Goal: Task Accomplishment & Management: Use online tool/utility

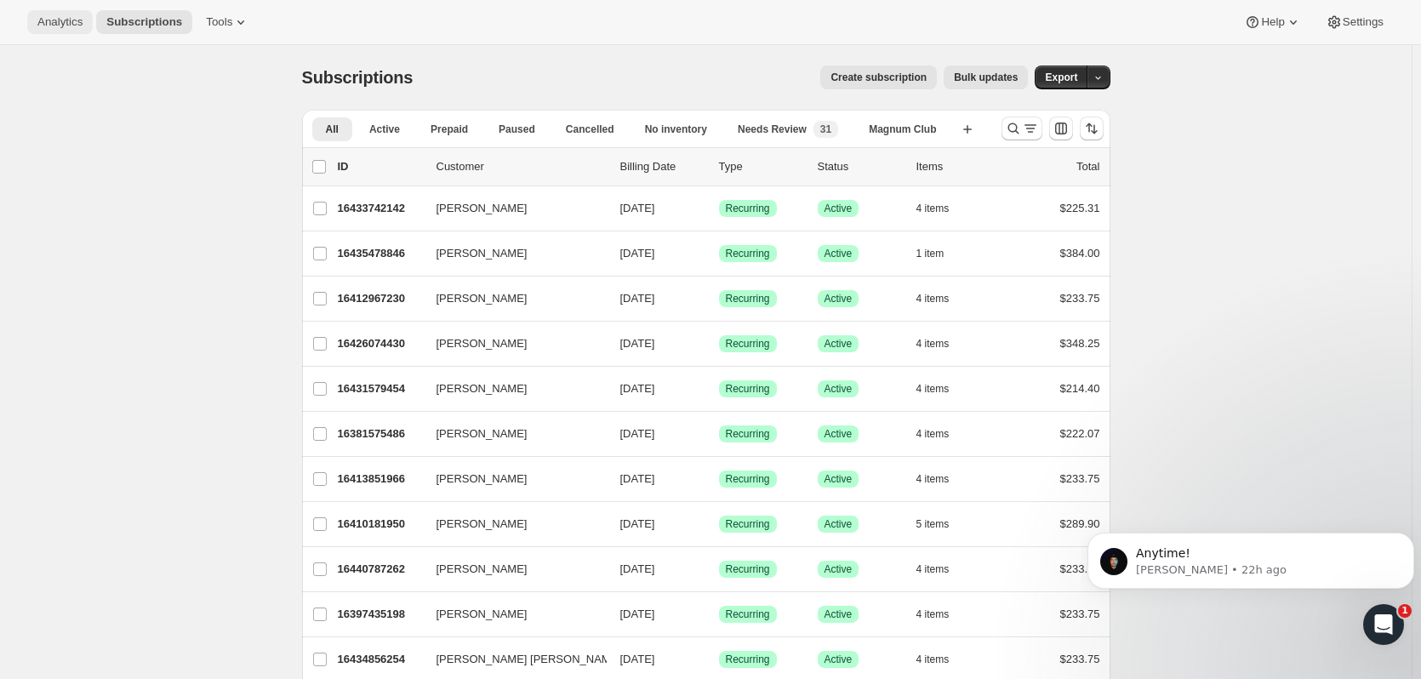
click at [62, 21] on span "Analytics" at bounding box center [59, 22] width 45 height 14
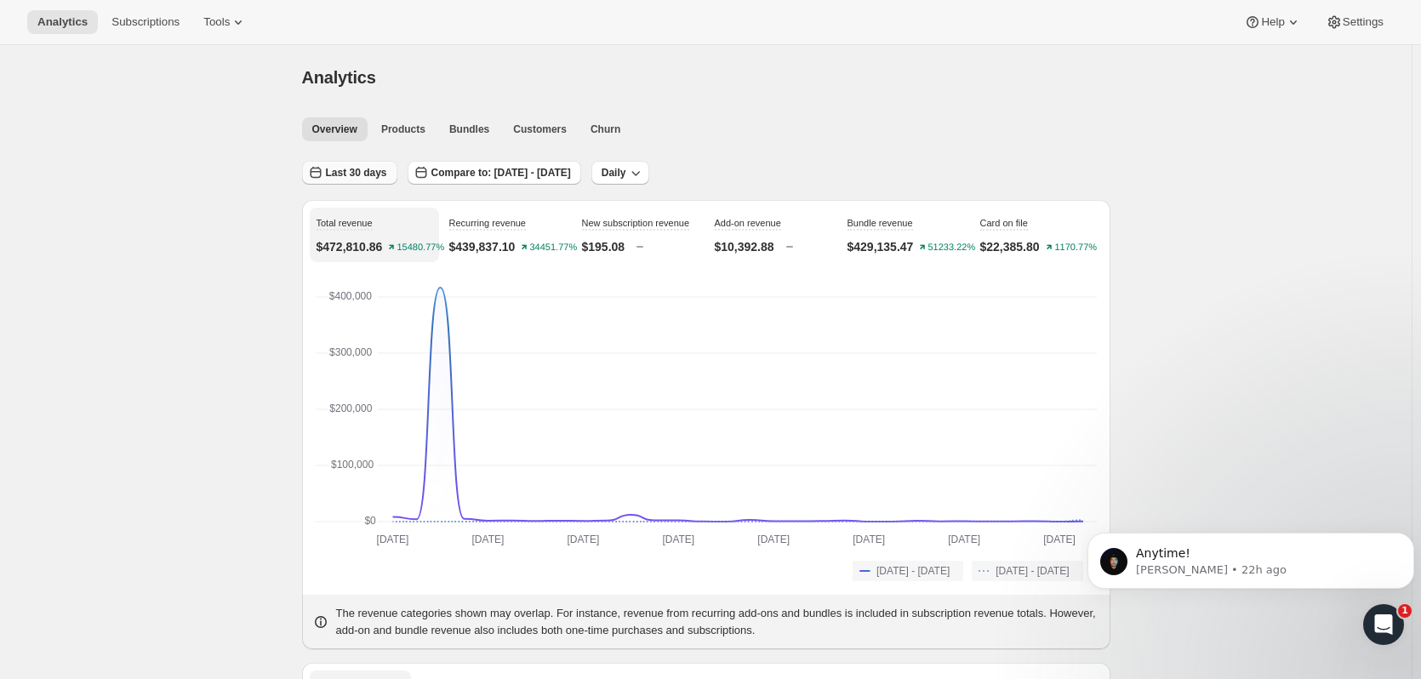
click at [344, 174] on span "Last 30 days" at bounding box center [356, 173] width 61 height 14
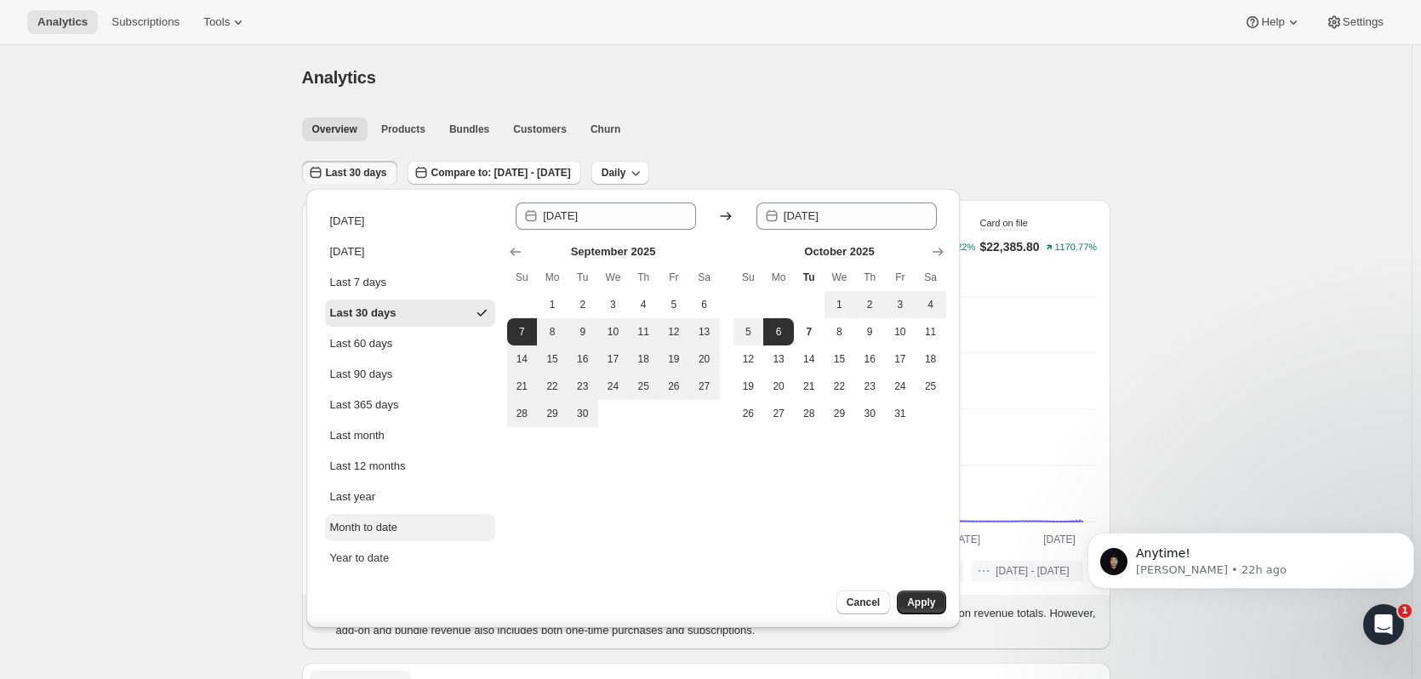
click at [385, 525] on div "Month to date" at bounding box center [364, 527] width 68 height 17
type input "[DATE]"
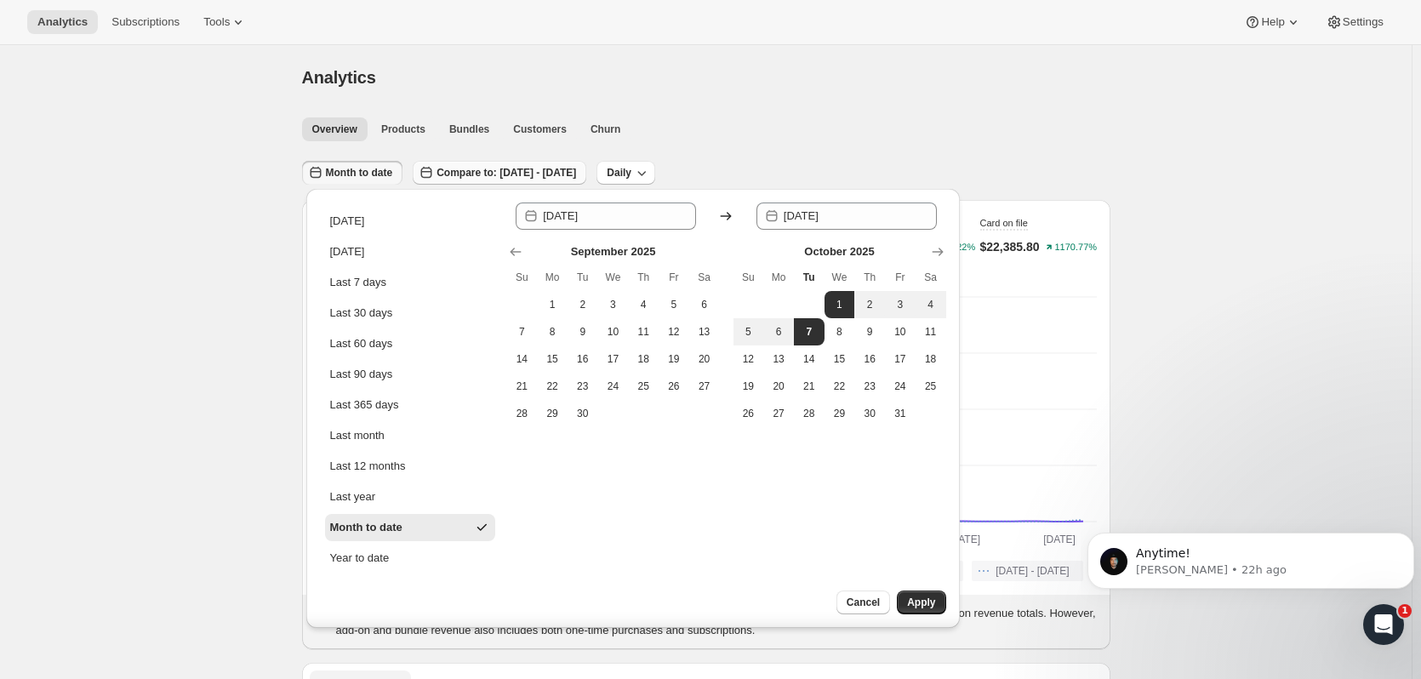
click at [487, 169] on span "Compare to: [DATE] - [DATE]" at bounding box center [507, 173] width 140 height 14
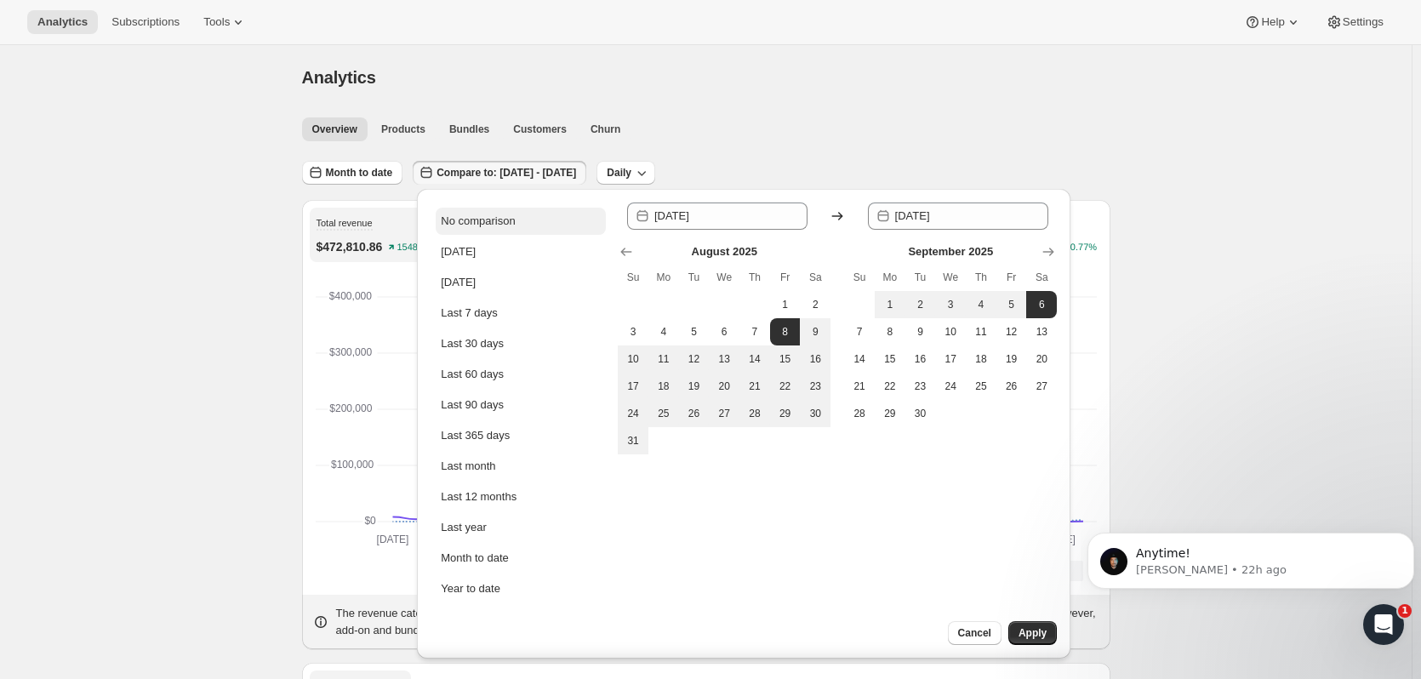
click at [476, 214] on div "No comparison" at bounding box center [478, 221] width 74 height 17
type input "[DATE]"
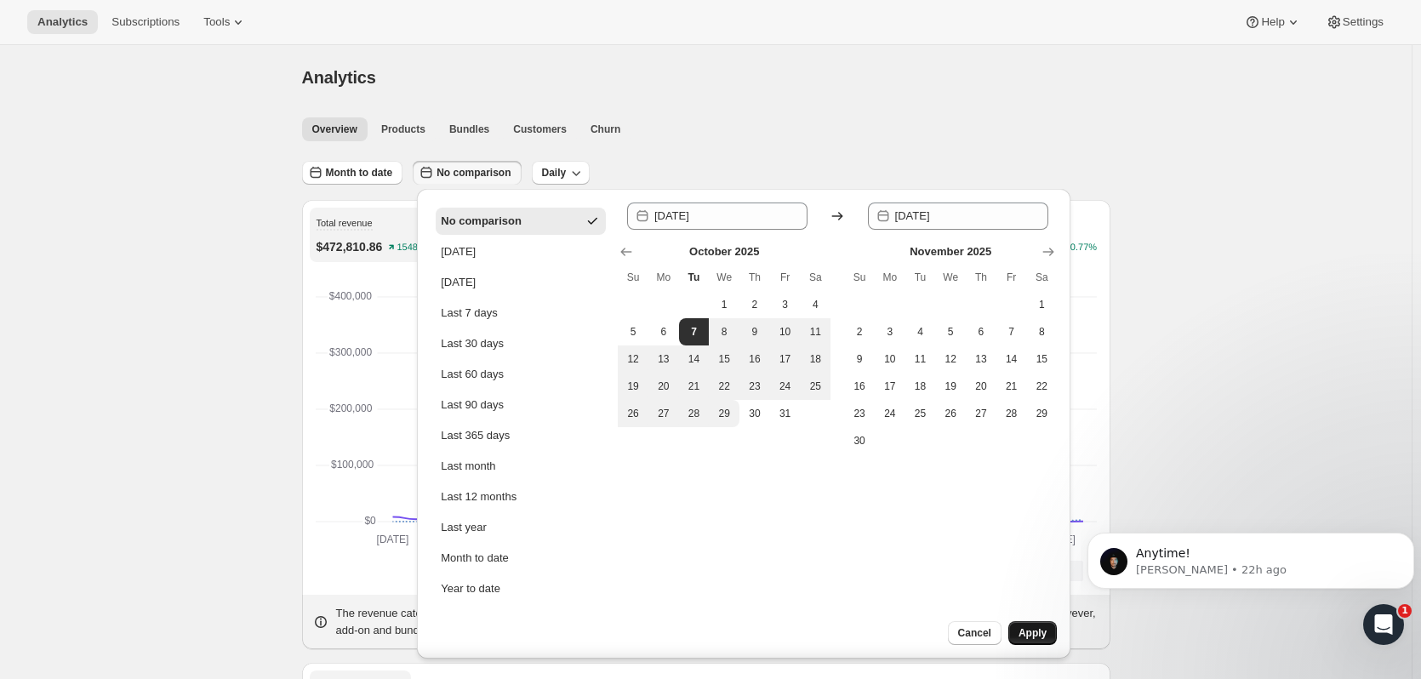
click at [1032, 634] on span "Apply" at bounding box center [1033, 633] width 28 height 14
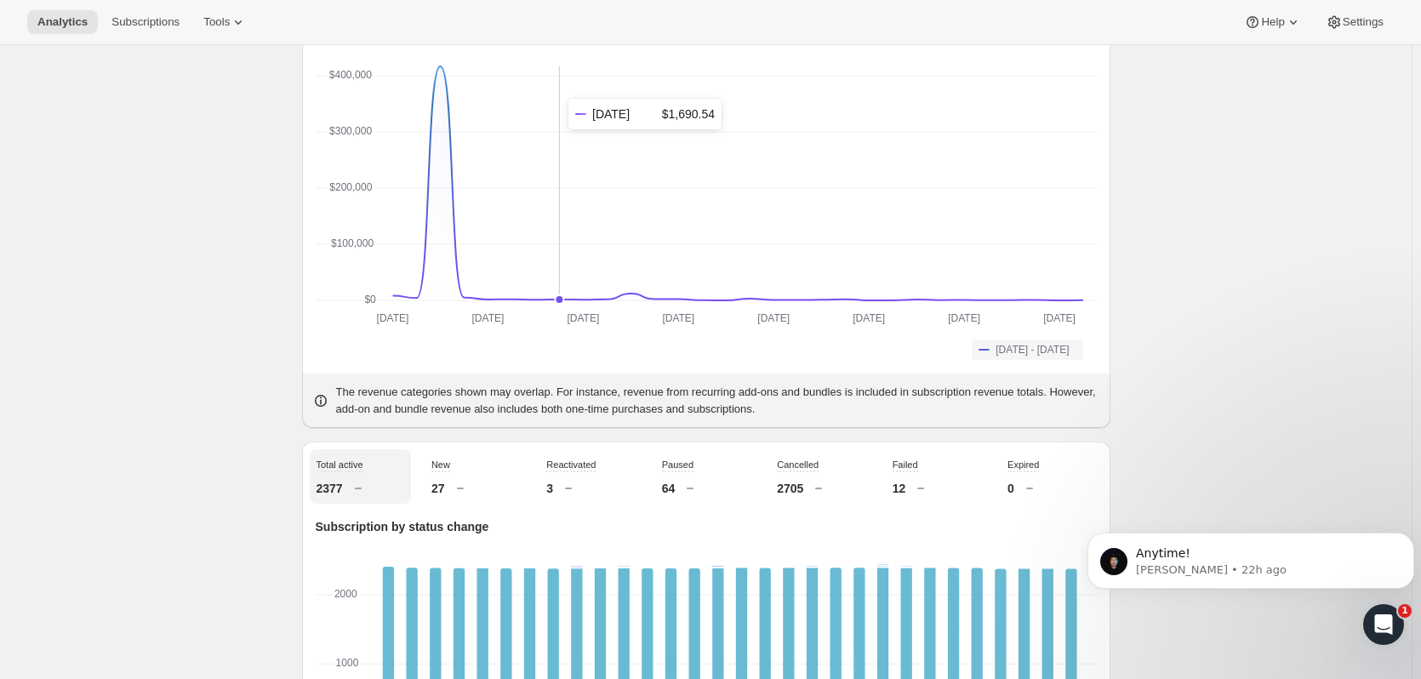
scroll to position [227, 0]
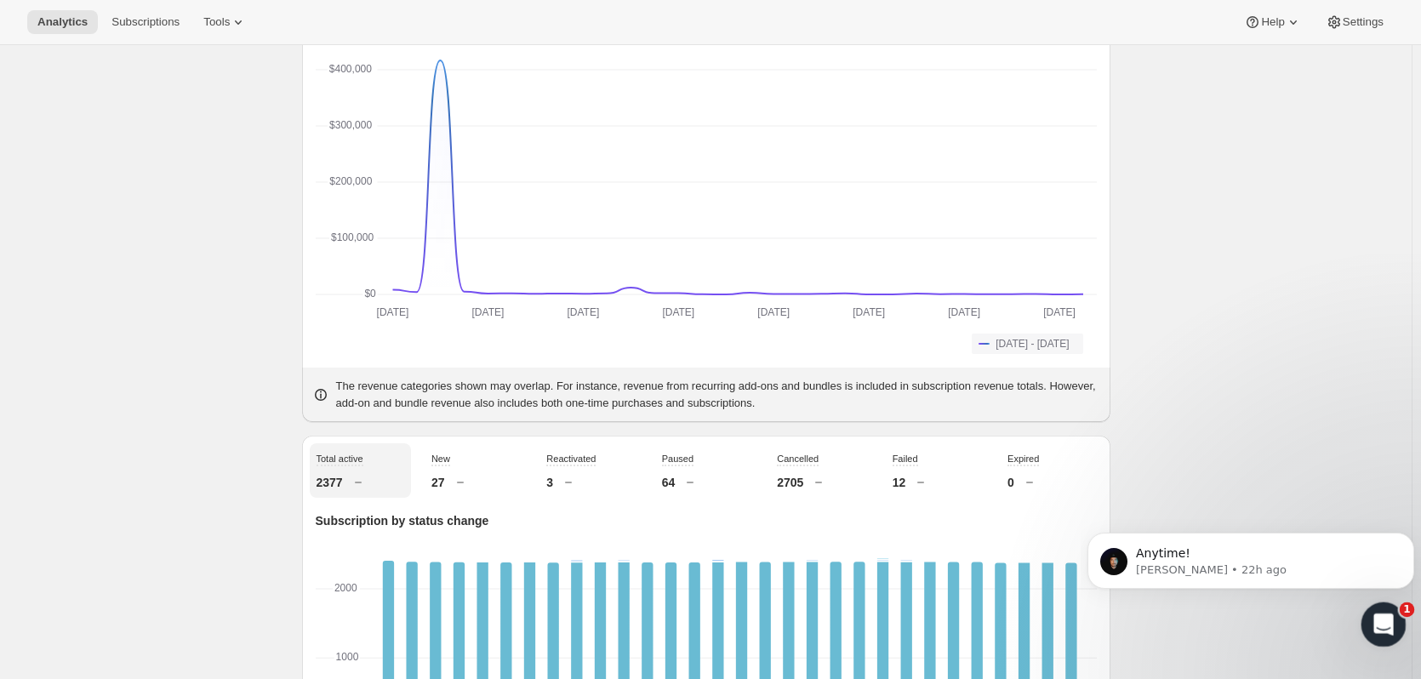
click at [1385, 618] on icon "Open Intercom Messenger" at bounding box center [1382, 623] width 28 height 28
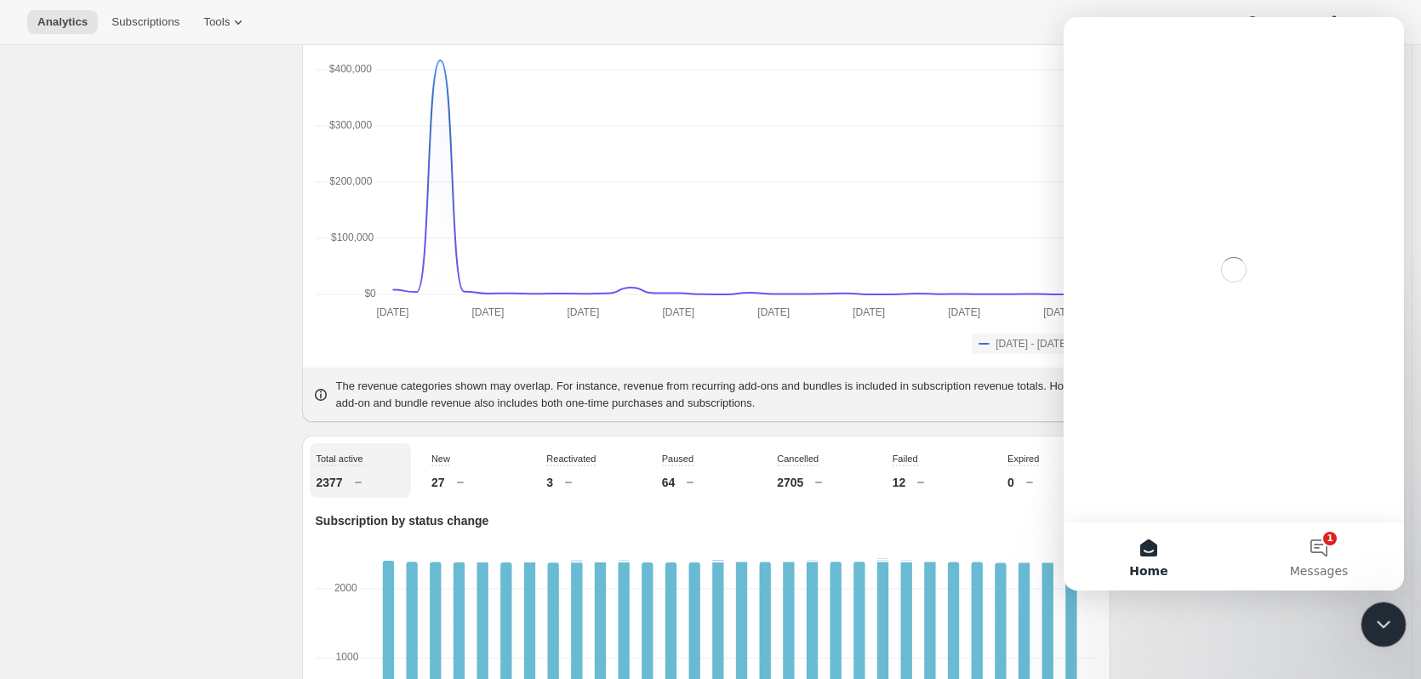
scroll to position [0, 0]
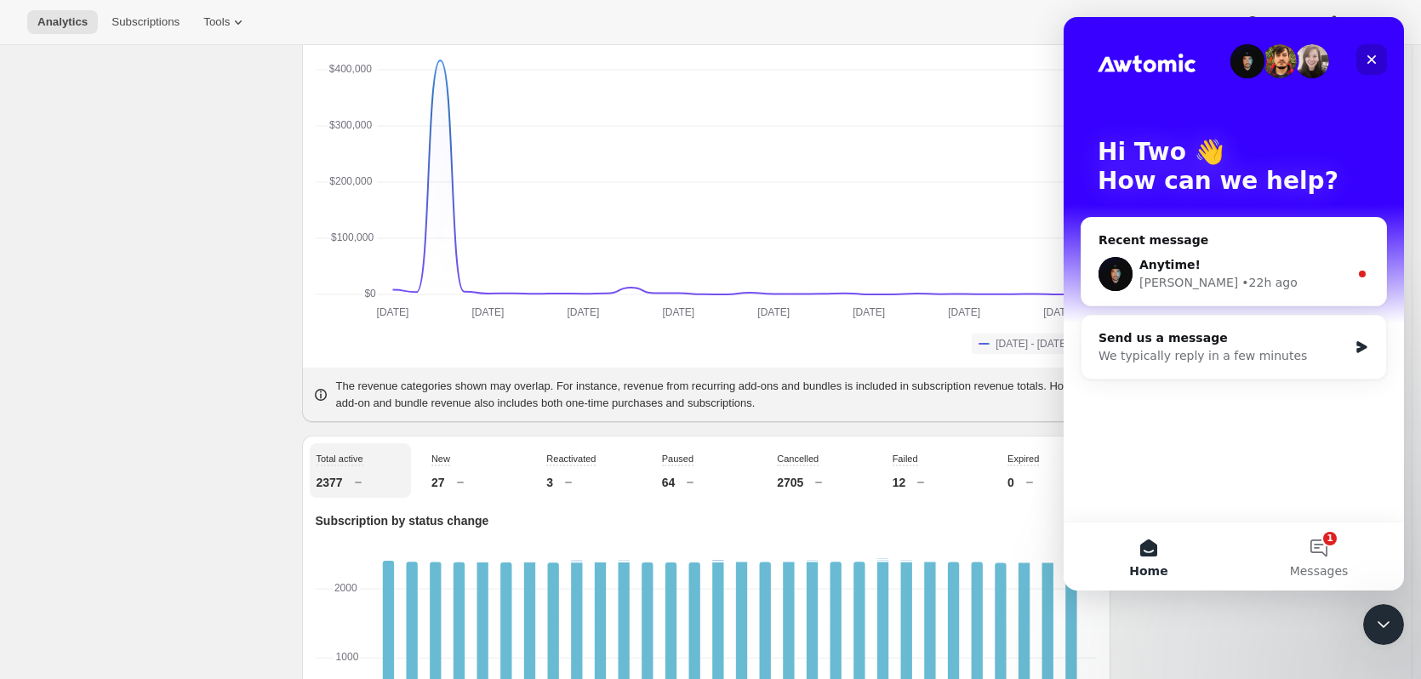
click at [1379, 57] on div "Close" at bounding box center [1372, 59] width 31 height 31
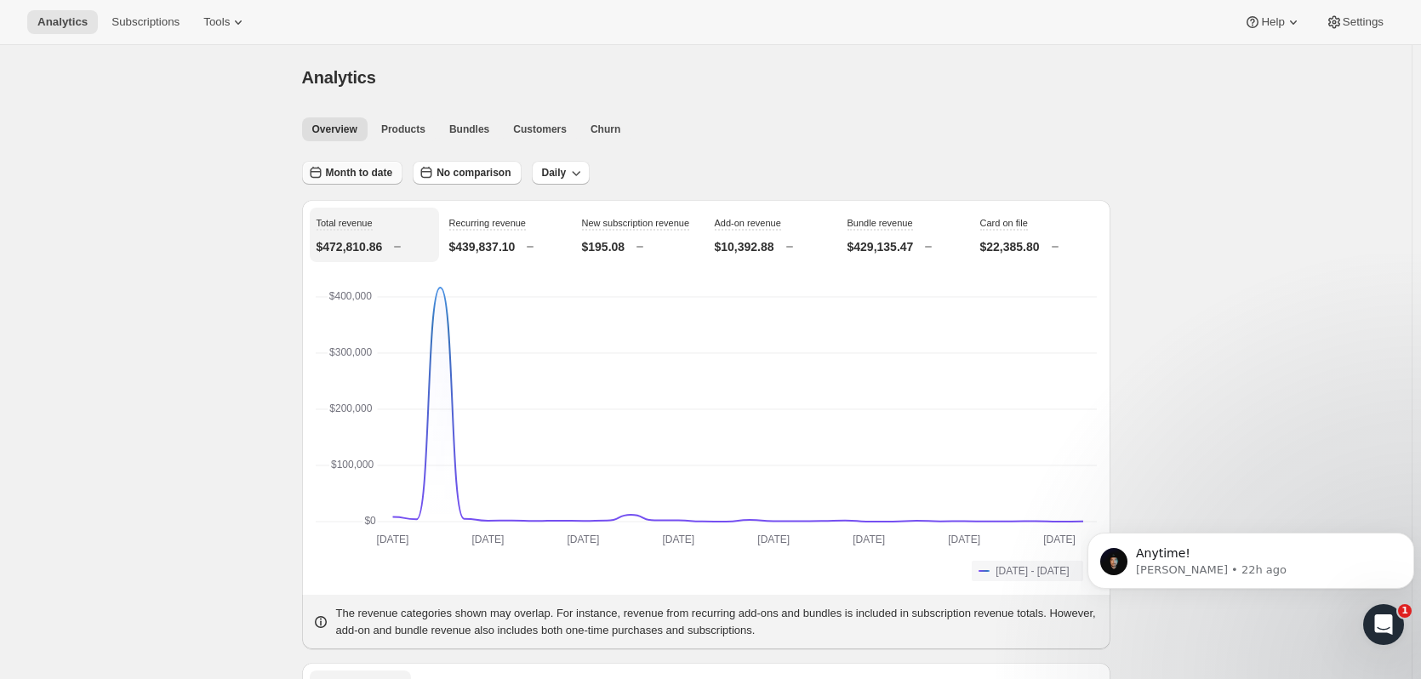
click at [375, 177] on span "Month to date" at bounding box center [359, 173] width 67 height 14
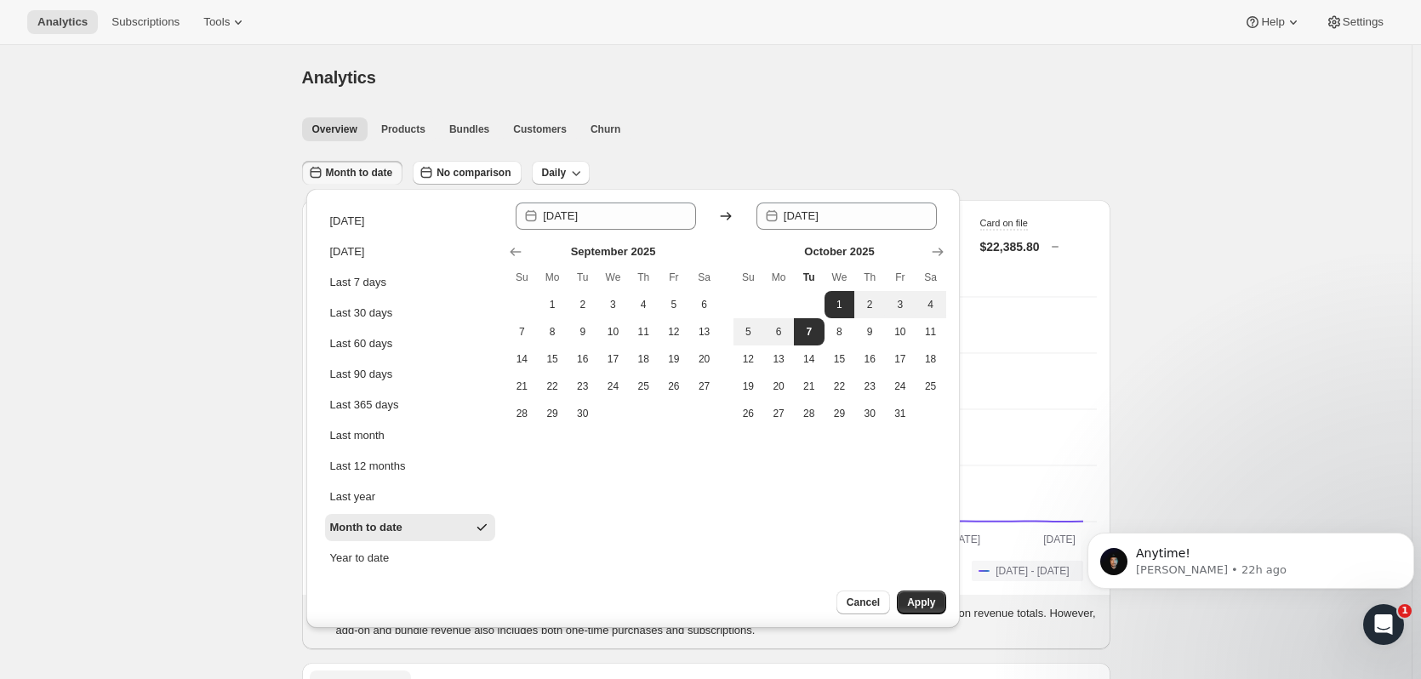
click at [382, 517] on button "Month to date" at bounding box center [410, 527] width 170 height 27
click at [919, 594] on button "Apply" at bounding box center [921, 603] width 49 height 24
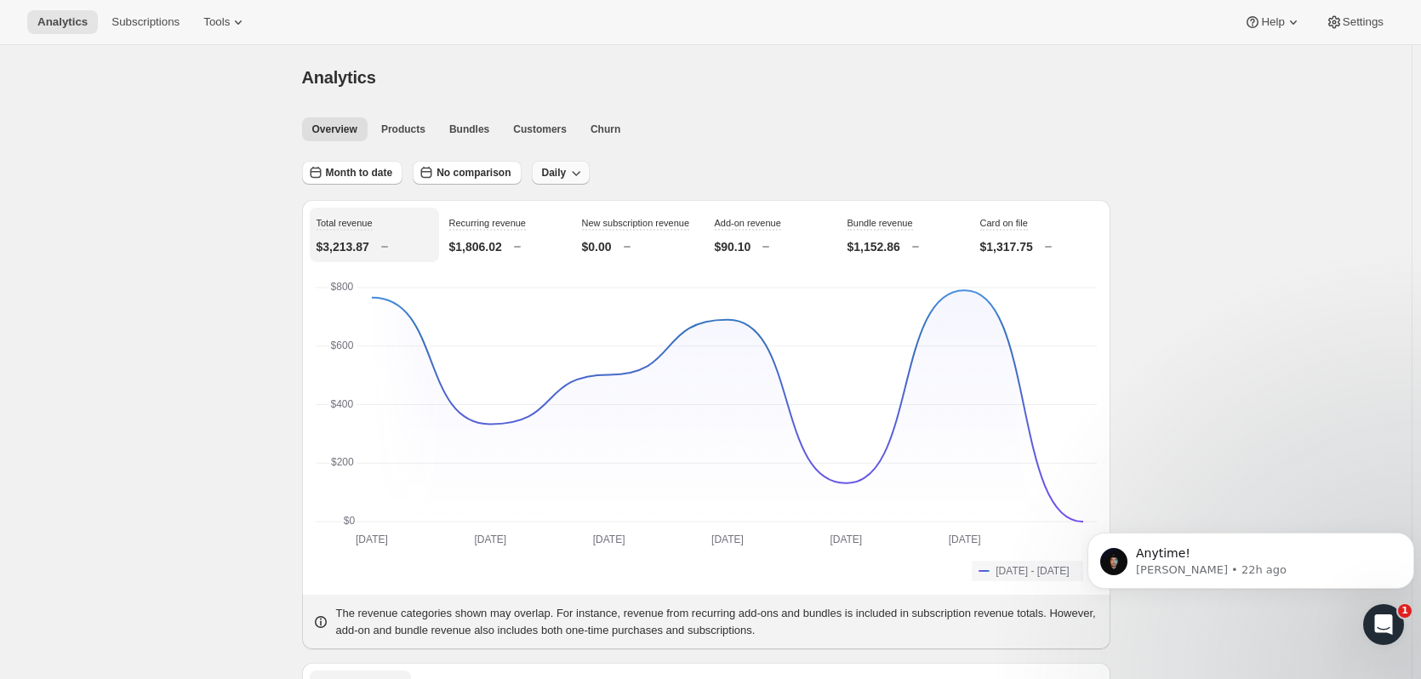
click at [575, 174] on icon "button" at bounding box center [577, 173] width 9 height 5
click at [554, 238] on span "Weekly" at bounding box center [558, 237] width 36 height 13
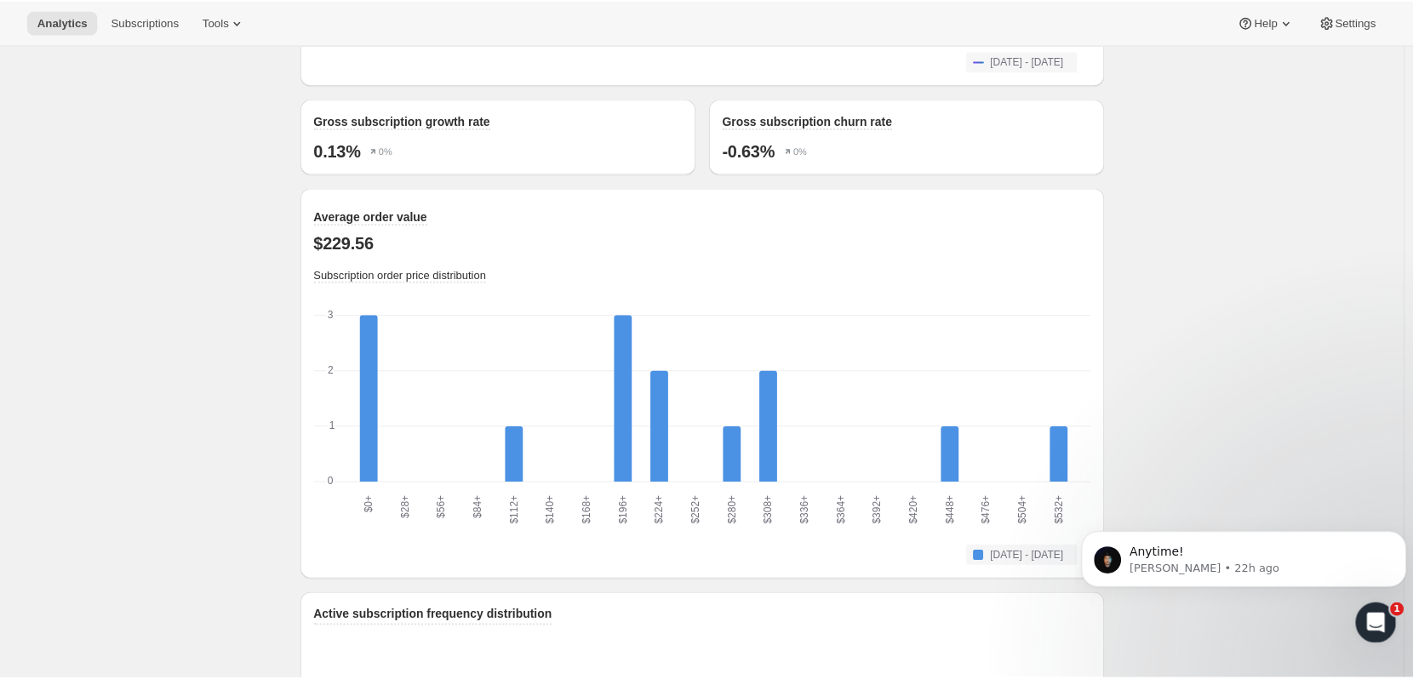
scroll to position [1589, 0]
